Goal: Transaction & Acquisition: Purchase product/service

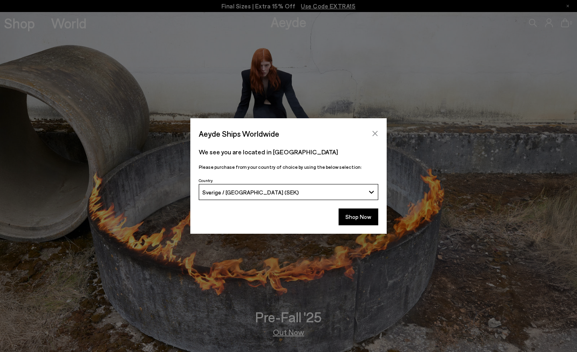
click at [379, 130] on button "Close" at bounding box center [375, 133] width 12 height 12
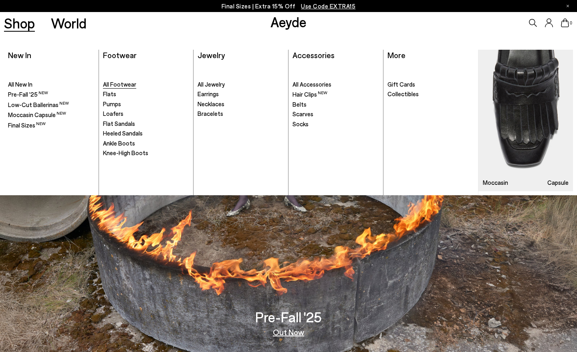
click at [121, 81] on span "All Footwear" at bounding box center [119, 84] width 33 height 7
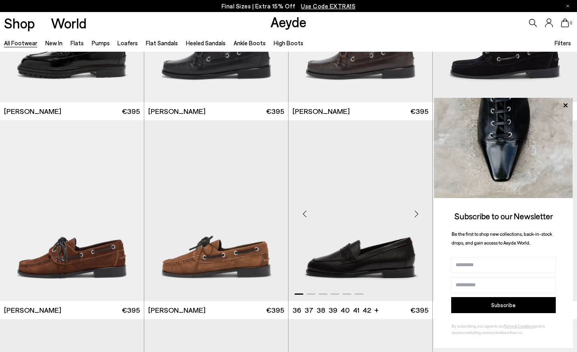
scroll to position [651, 0]
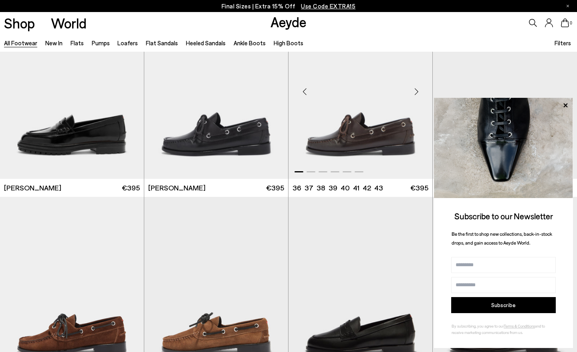
click at [341, 125] on img "1 / 6" at bounding box center [360, 88] width 144 height 181
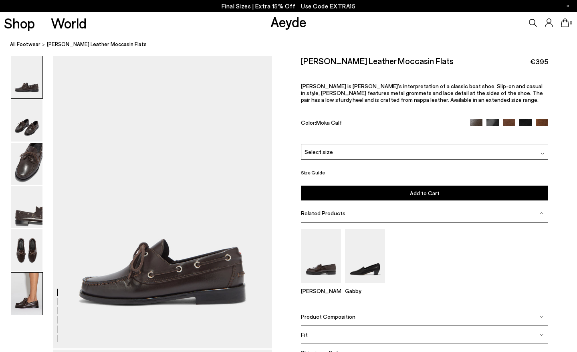
click at [19, 277] on img at bounding box center [26, 293] width 31 height 42
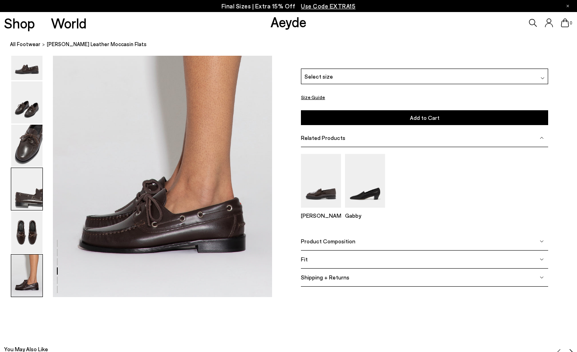
scroll to position [1523, 0]
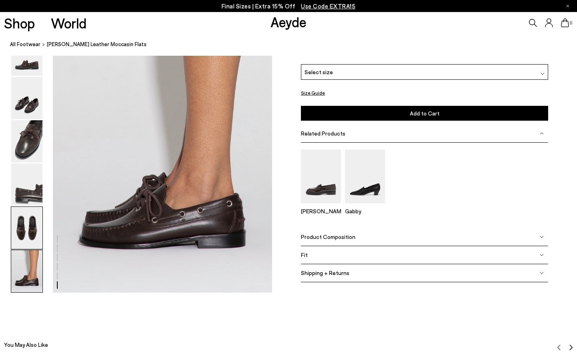
click at [20, 223] on img at bounding box center [26, 228] width 31 height 42
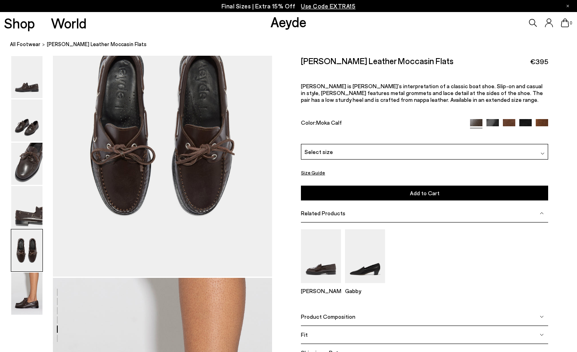
scroll to position [1174, 0]
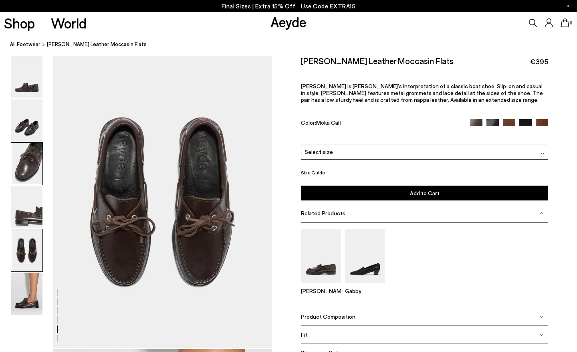
click at [26, 175] on img at bounding box center [26, 164] width 31 height 42
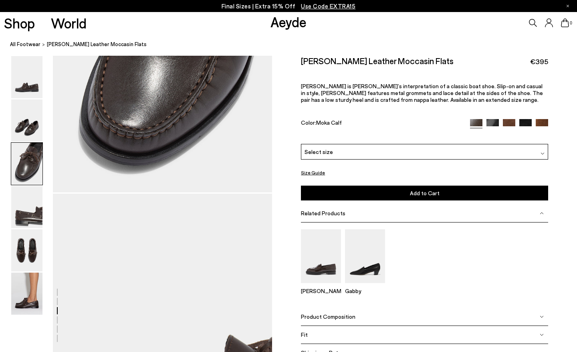
scroll to position [587, 0]
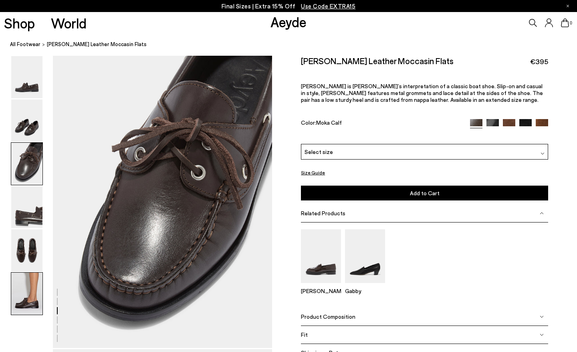
click at [30, 299] on img at bounding box center [26, 293] width 31 height 42
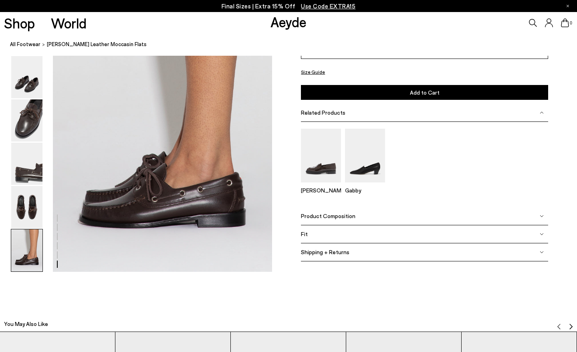
scroll to position [1547, 0]
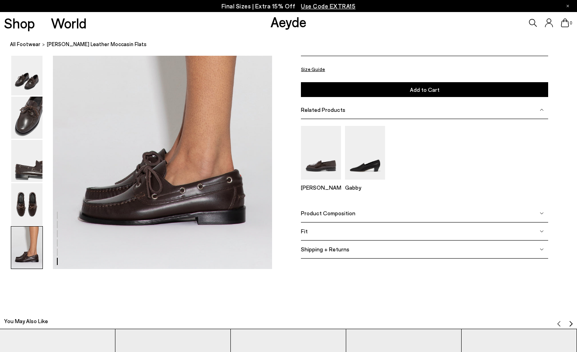
click at [398, 214] on div "Product Composition" at bounding box center [424, 213] width 247 height 18
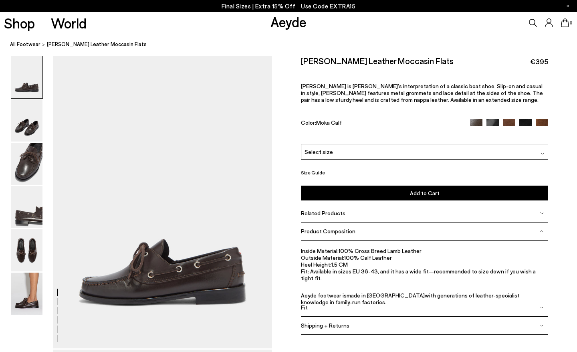
scroll to position [0, 0]
click at [27, 242] on img at bounding box center [26, 250] width 31 height 42
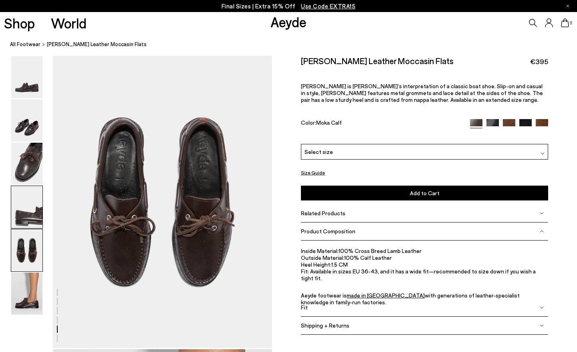
click at [26, 220] on img at bounding box center [26, 207] width 31 height 42
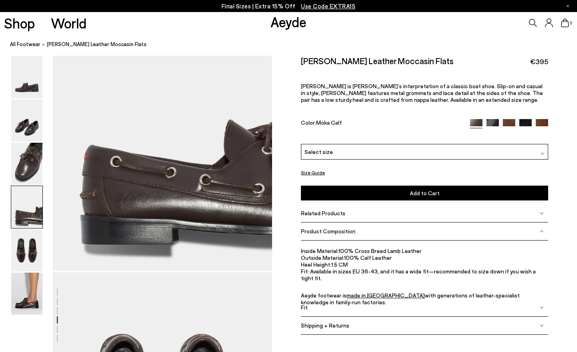
scroll to position [881, 0]
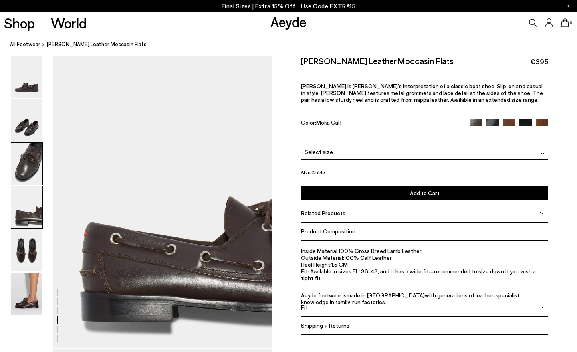
click at [28, 174] on img at bounding box center [26, 164] width 31 height 42
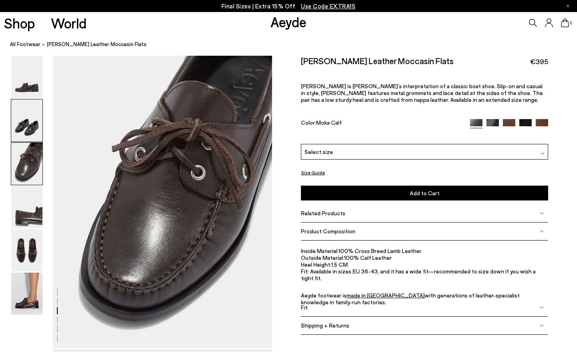
click at [28, 139] on img at bounding box center [26, 120] width 31 height 42
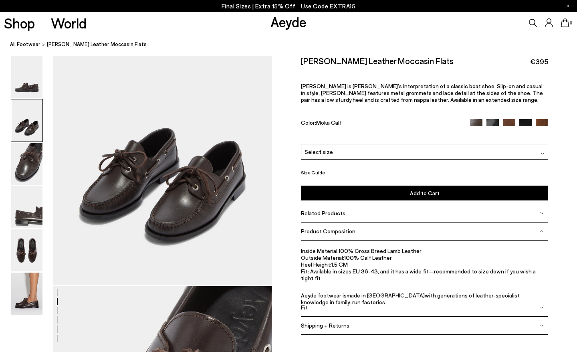
scroll to position [294, 0]
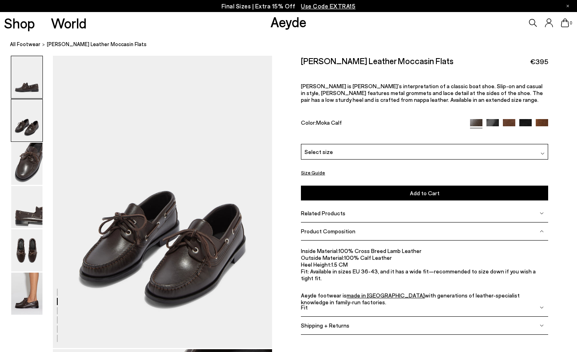
click at [28, 87] on img at bounding box center [26, 77] width 31 height 42
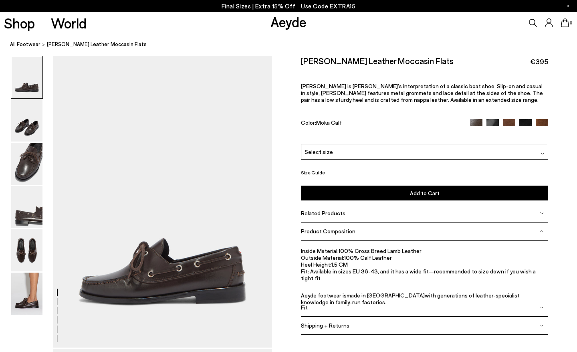
scroll to position [0, 0]
